Goal: Information Seeking & Learning: Learn about a topic

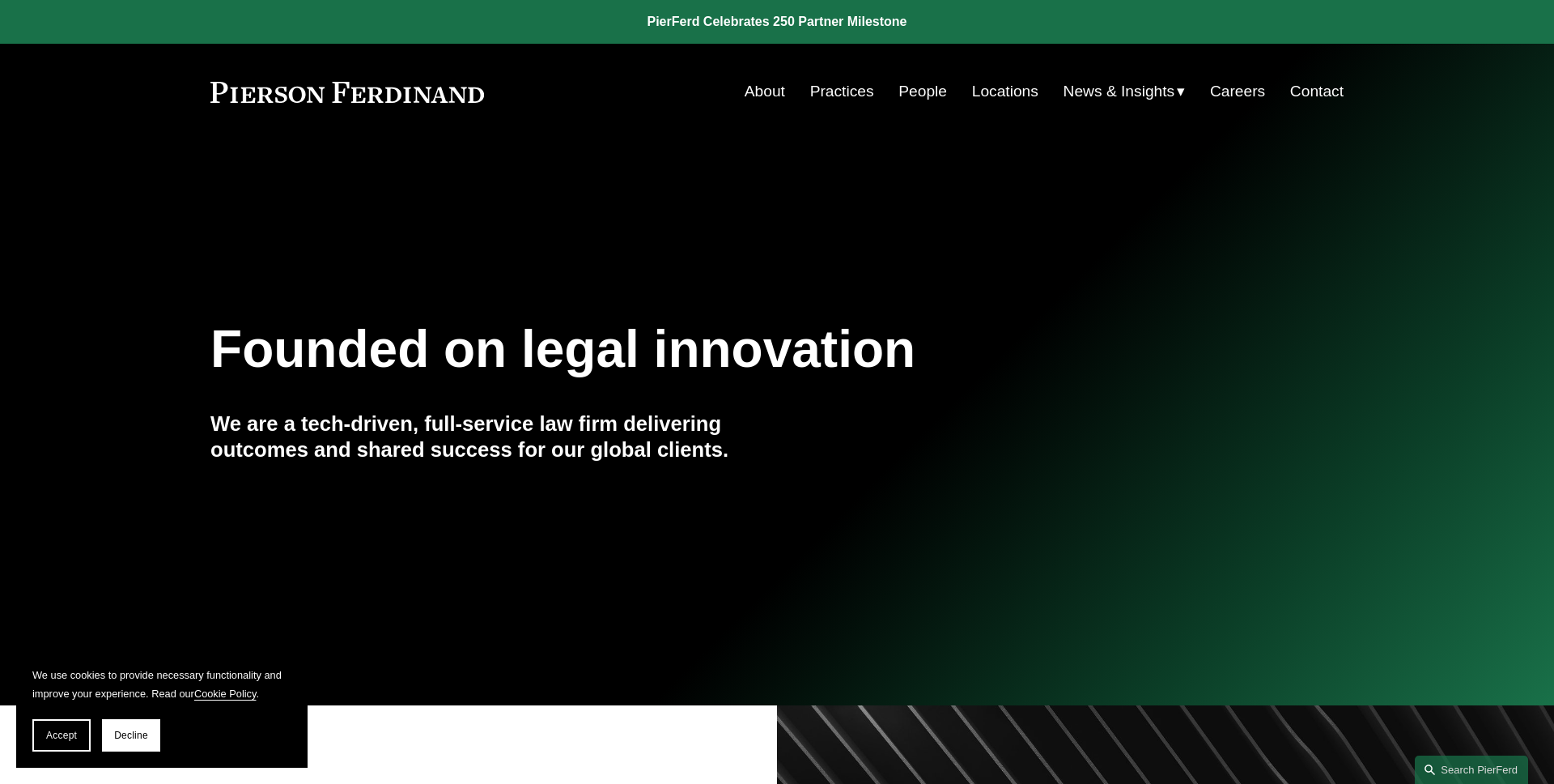
click at [68, 739] on span "Accept" at bounding box center [61, 735] width 31 height 11
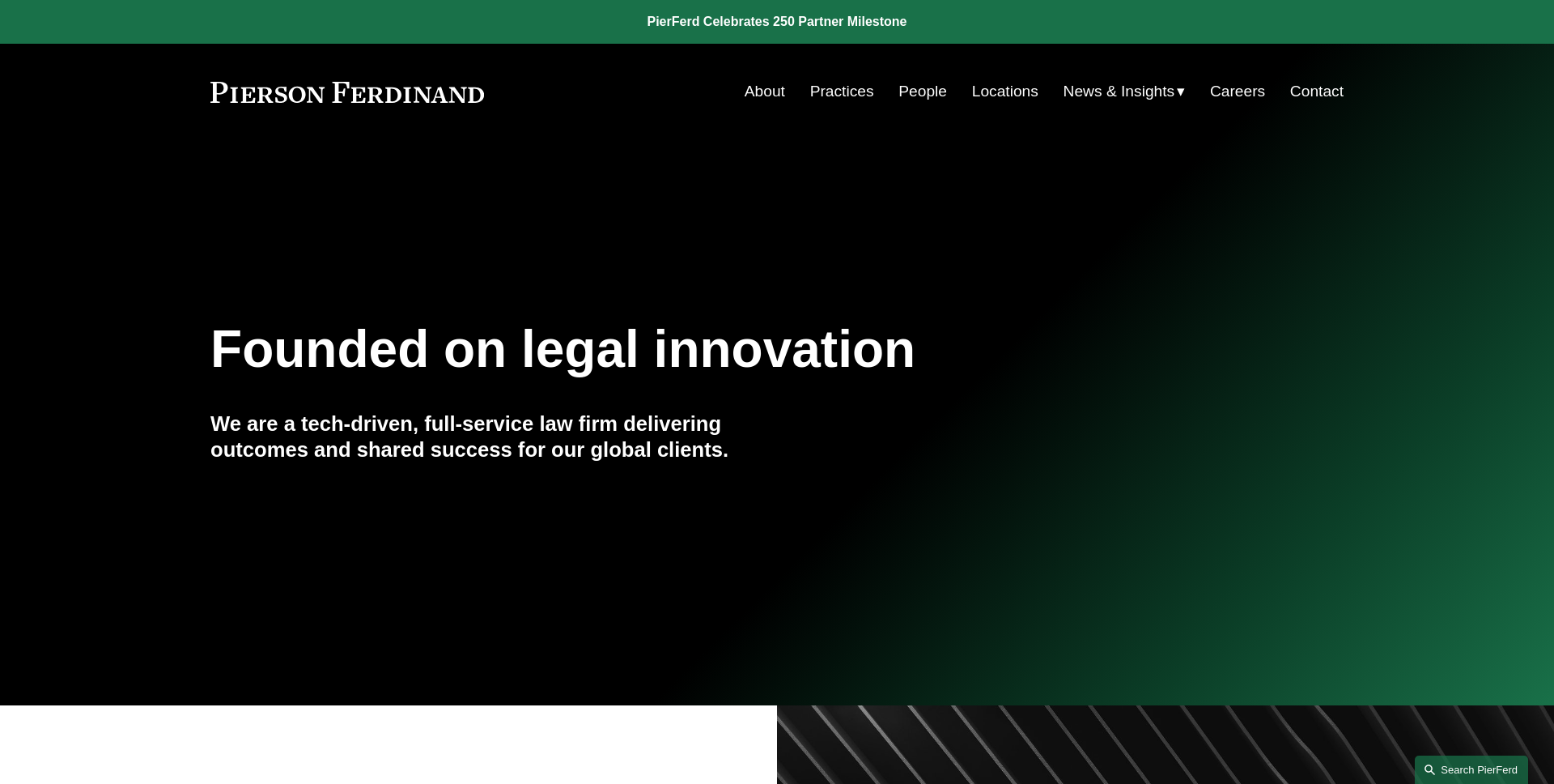
click at [1439, 770] on link "Search this site" at bounding box center [1471, 769] width 113 height 28
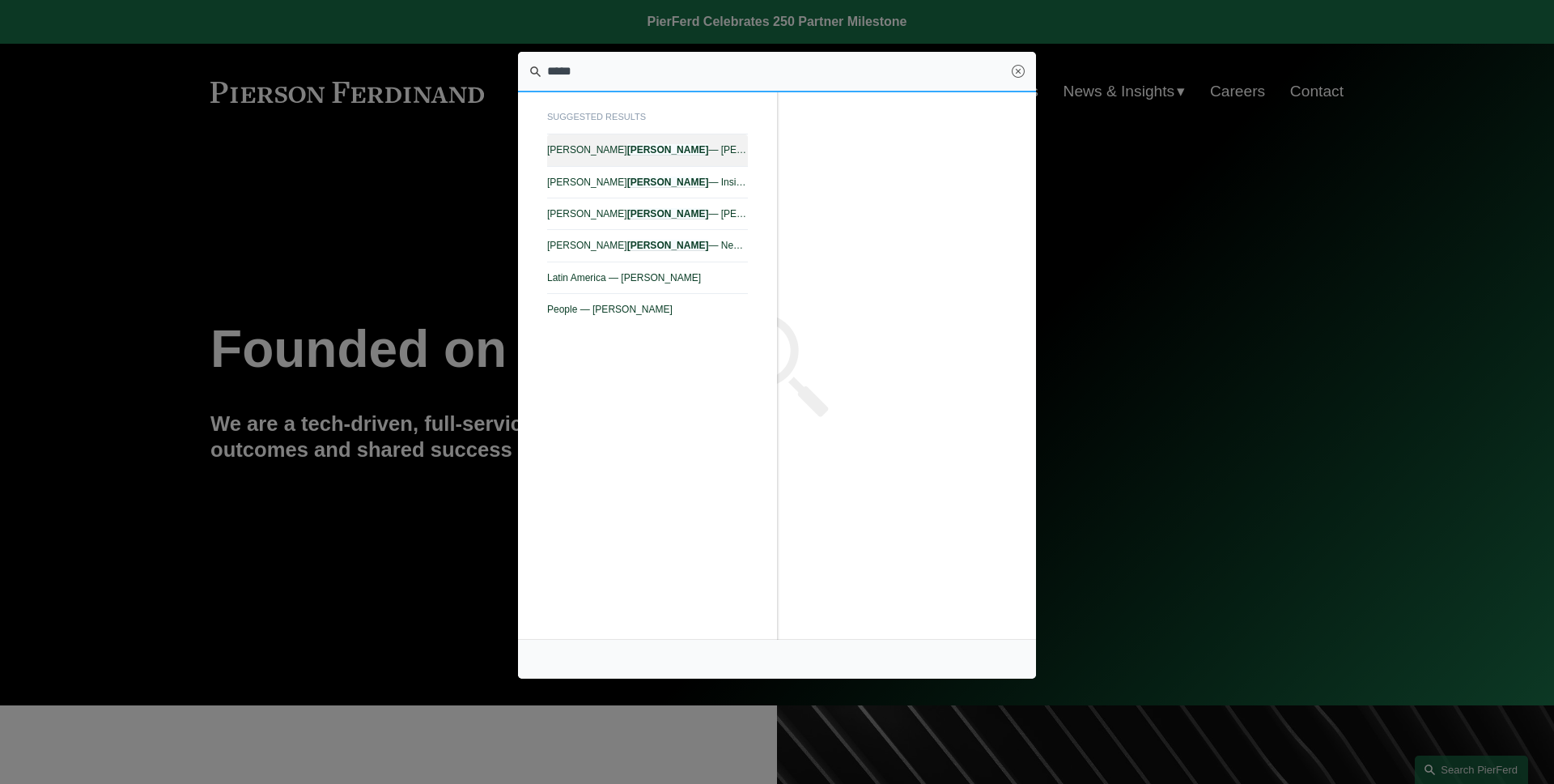
click at [659, 151] on span "Alejandro Pérez — Pierson Ferdinand LLP" at bounding box center [647, 149] width 201 height 11
type input "*****"
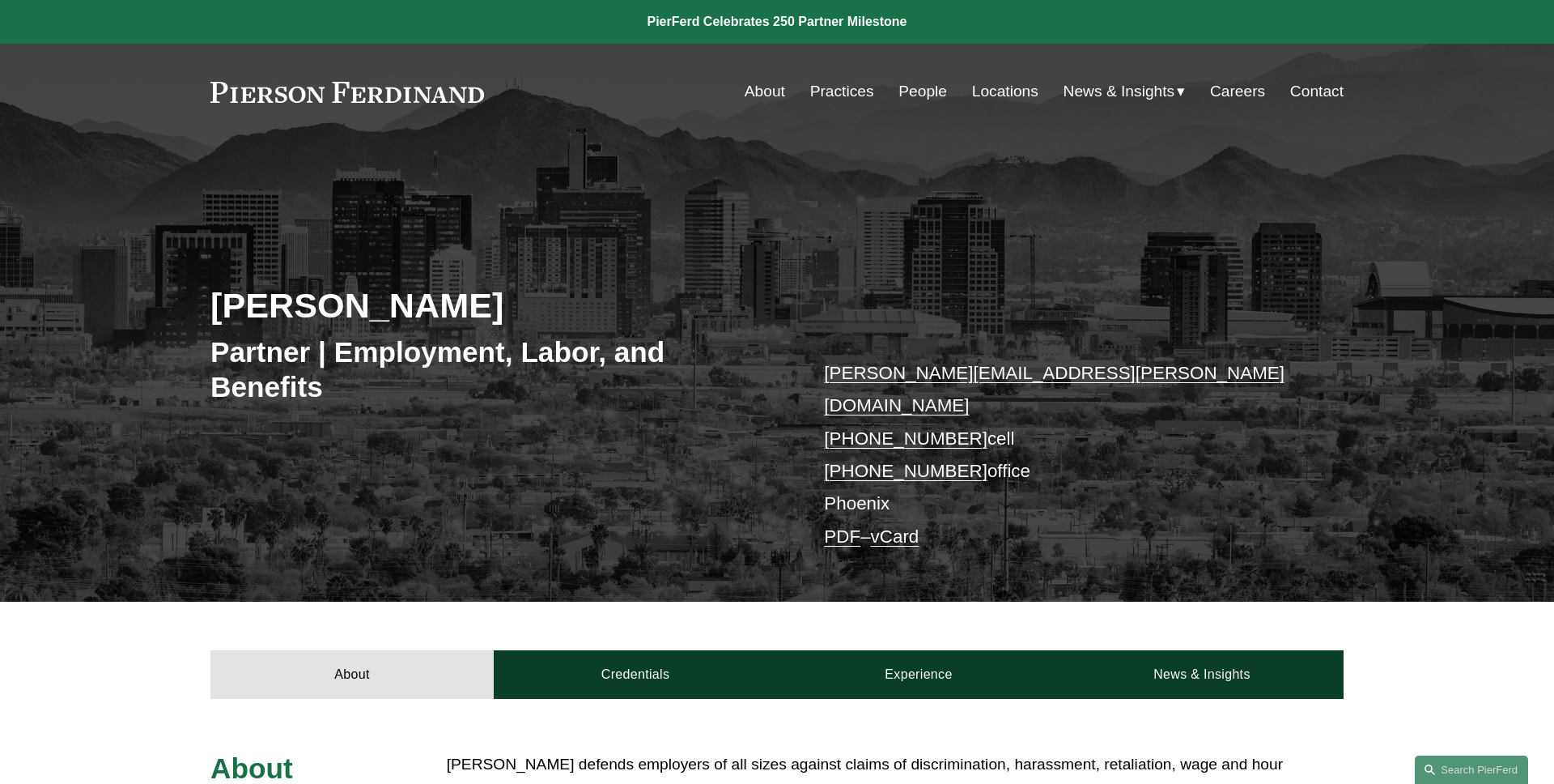
drag, startPoint x: 429, startPoint y: 315, endPoint x: 203, endPoint y: 315, distance: 226.0
click at [203, 315] on div "Alejandro Pérez Partner | Employment, Labor, and Benefits alejandro.perez@pierf…" at bounding box center [777, 394] width 1554 height 415
copy h2 "[PERSON_NAME]"
click at [190, 307] on div "Alejandro Pérez Partner | Employment, Labor, and Benefits alejandro.perez@pierf…" at bounding box center [777, 394] width 1554 height 415
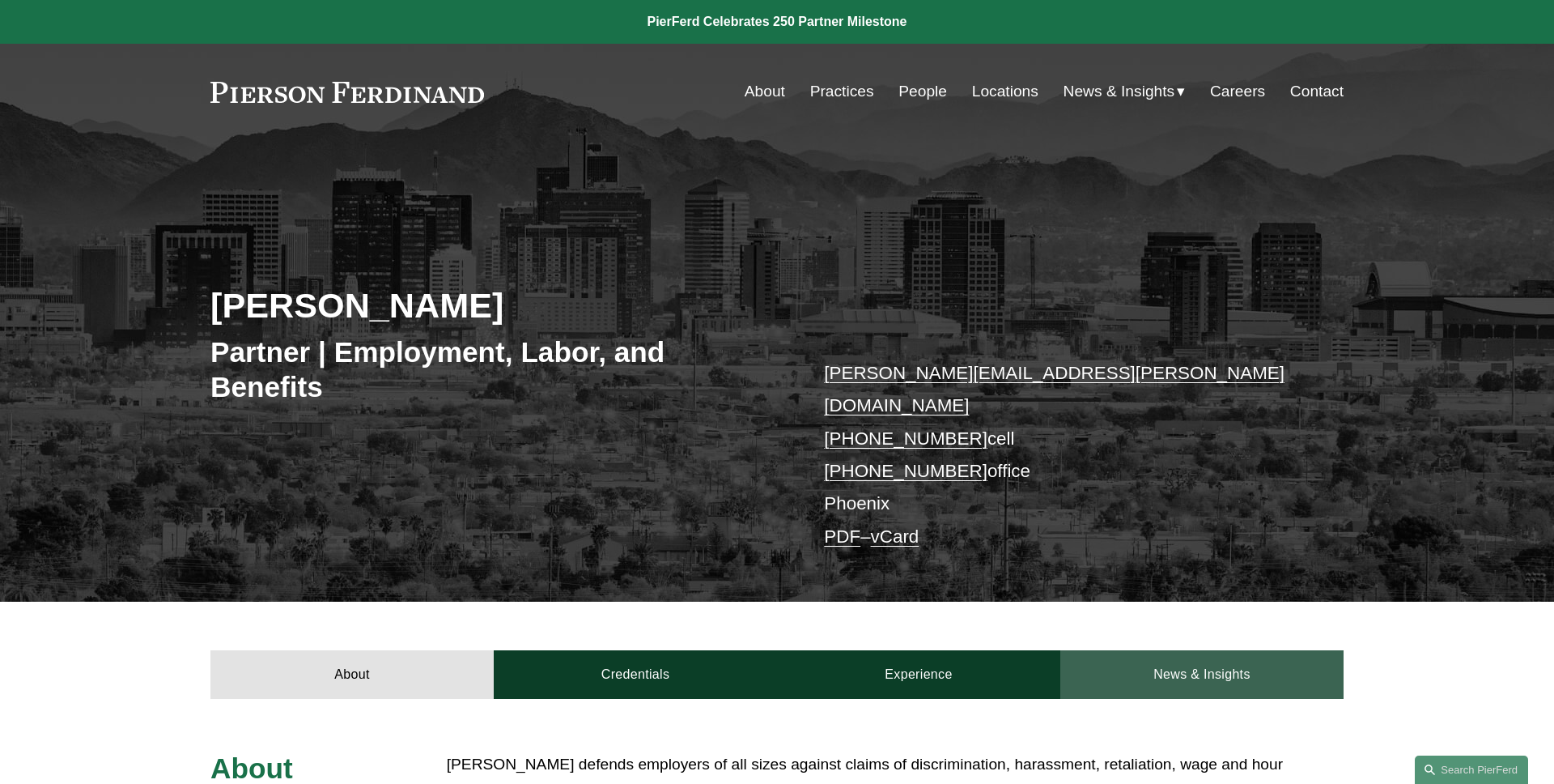
click at [1164, 650] on link "News & Insights" at bounding box center [1202, 674] width 283 height 48
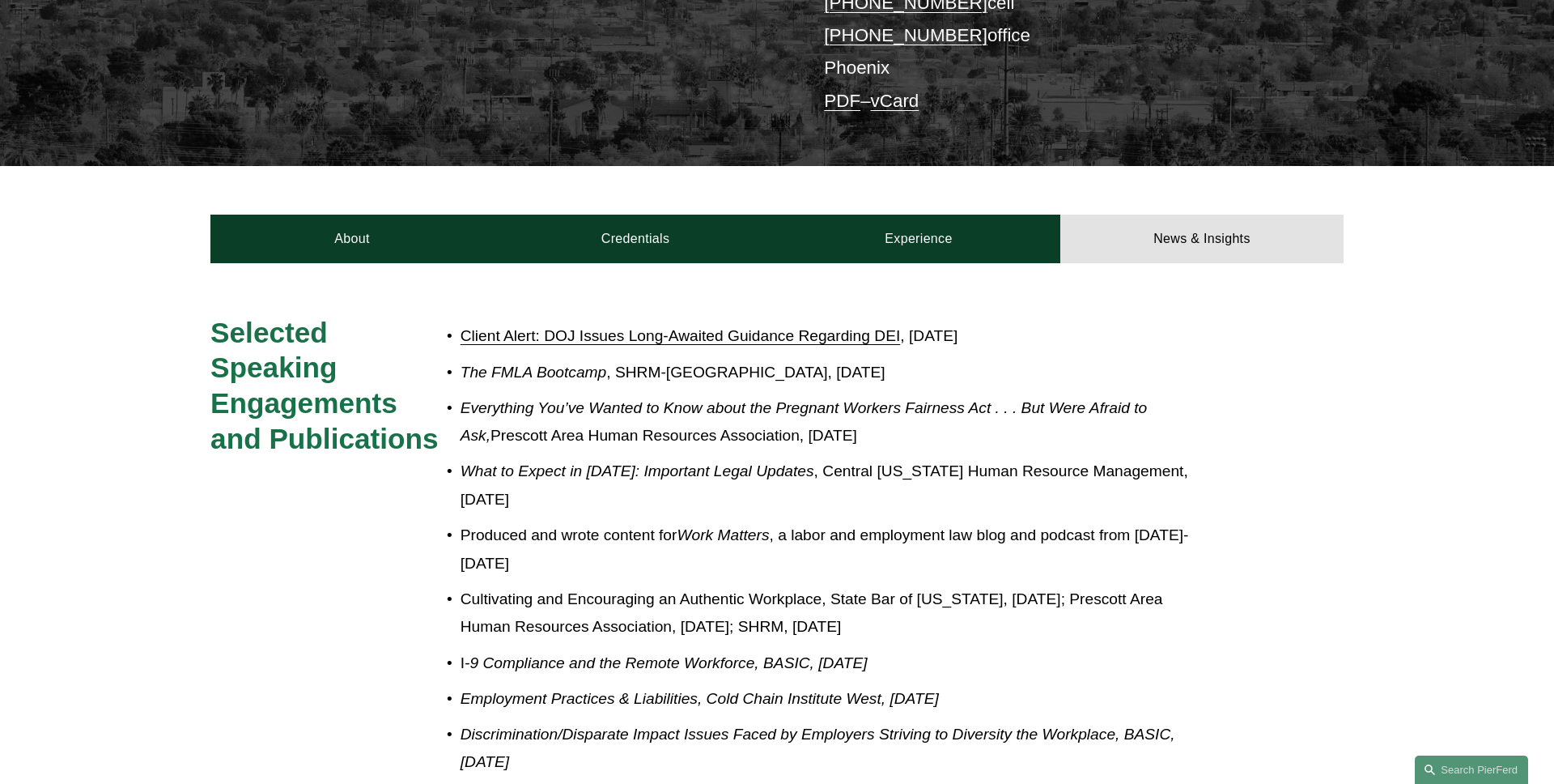
scroll to position [367, 0]
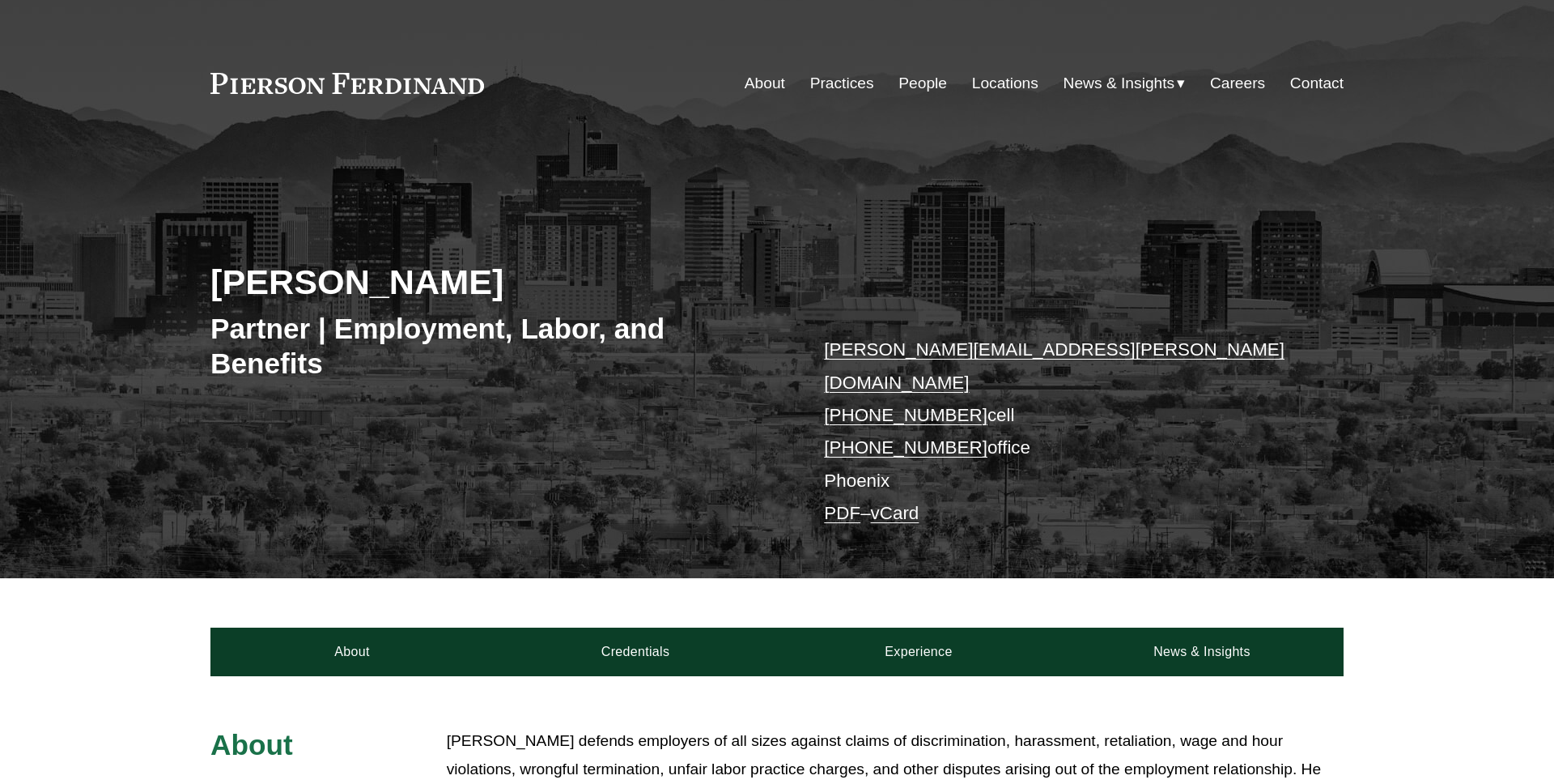
scroll to position [367, 0]
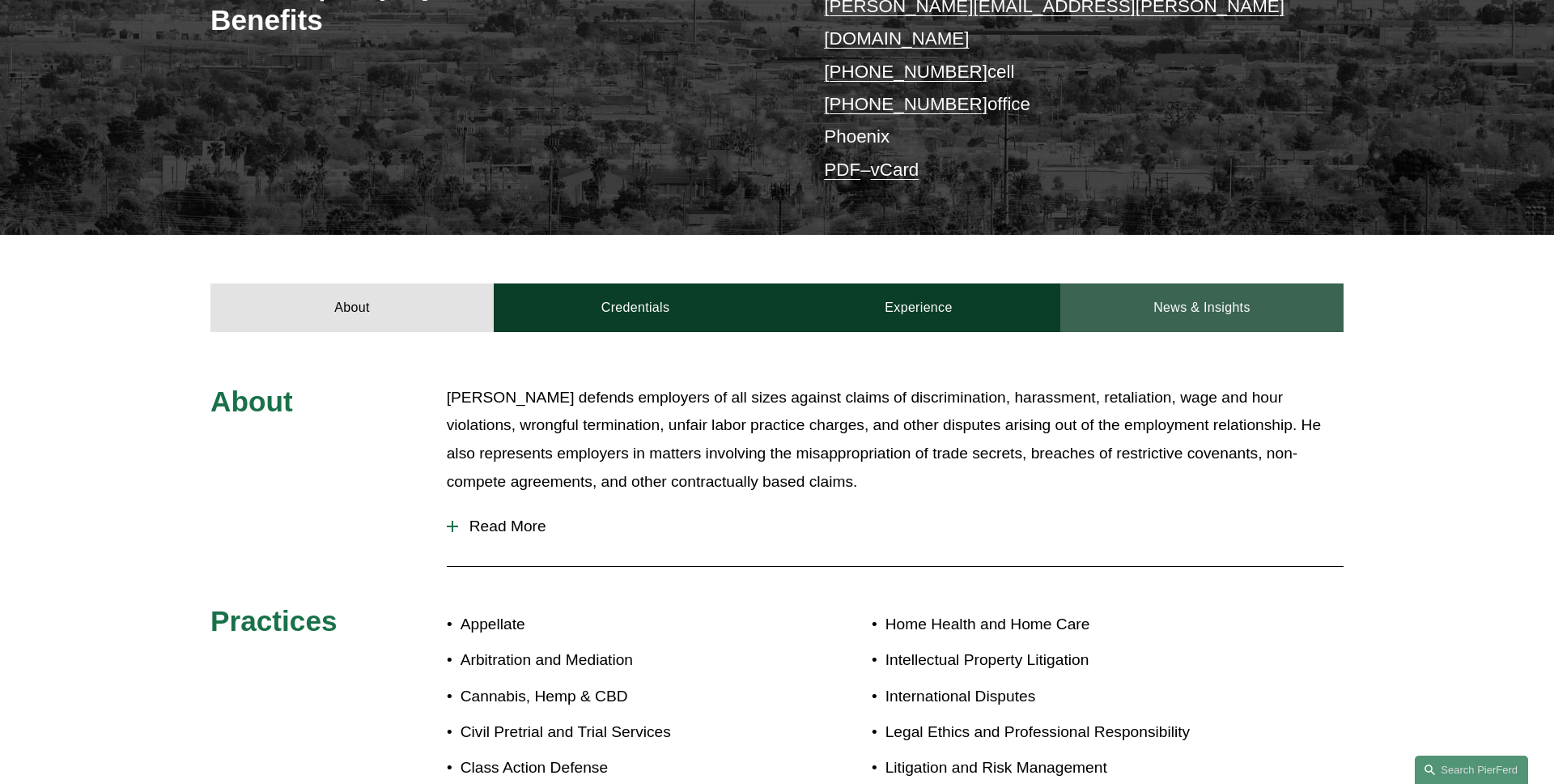
click at [1144, 293] on link "News & Insights" at bounding box center [1202, 307] width 283 height 48
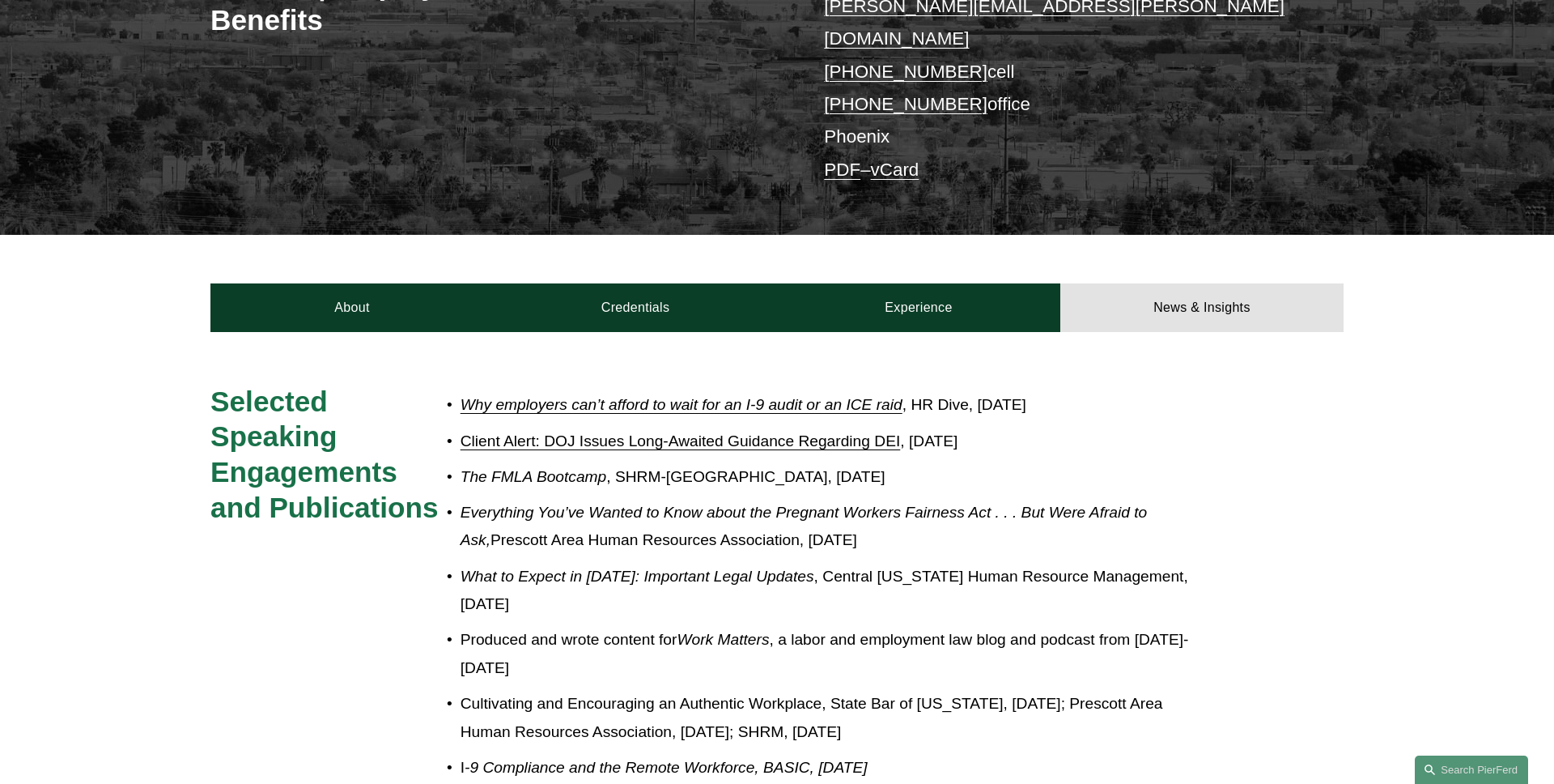
click at [600, 396] on em "Why employers can’t afford to wait for an I-9 audit or an ICE raid" at bounding box center [682, 404] width 442 height 17
click at [176, 397] on div "Selected Speaking Engagements and Publications Why employers can’t afford to wa…" at bounding box center [777, 786] width 1554 height 804
